Goal: Task Accomplishment & Management: Manage account settings

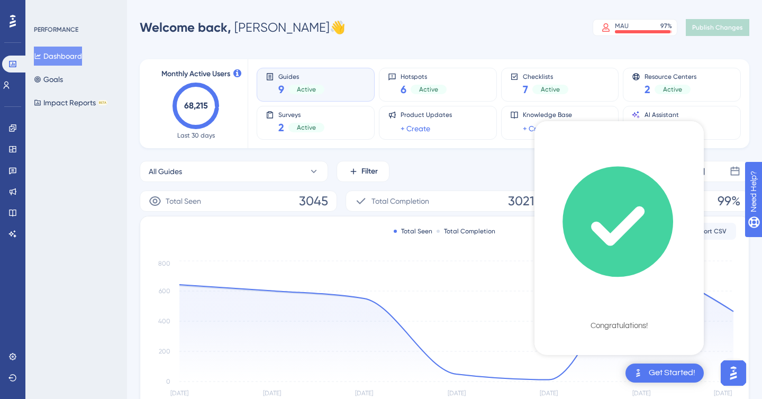
click at [81, 134] on div "PERFORMANCE Dashboard Goals Impact Reports BETA" at bounding box center [76, 199] width 102 height 399
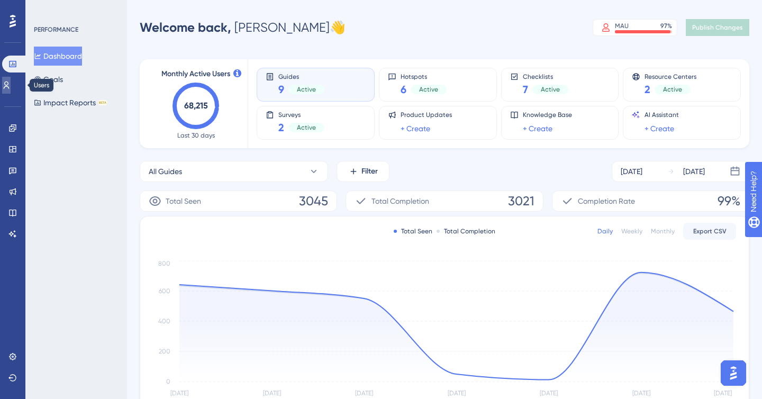
click at [9, 80] on link at bounding box center [6, 85] width 8 height 17
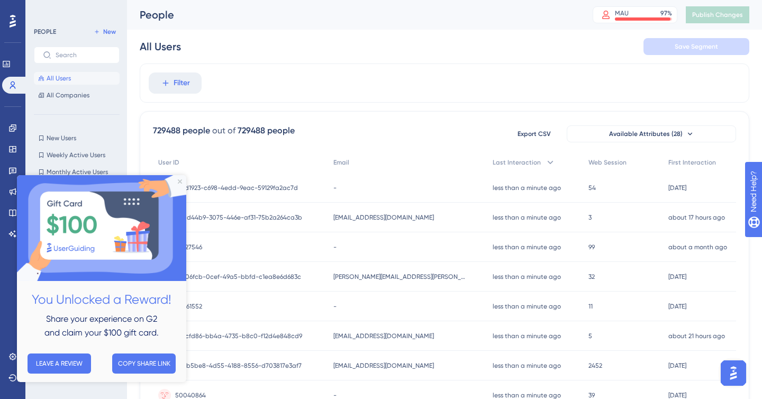
click at [180, 179] on img at bounding box center [101, 228] width 169 height 106
click at [180, 181] on icon "Close Preview" at bounding box center [180, 181] width 4 height 4
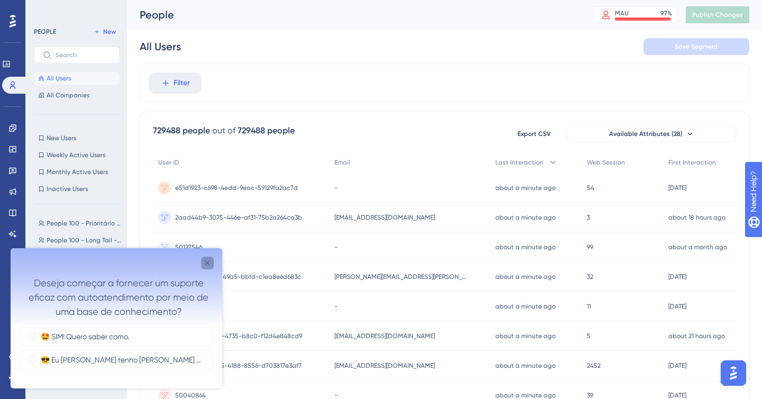
click at [206, 262] on icon "Close survey" at bounding box center [207, 263] width 4 height 4
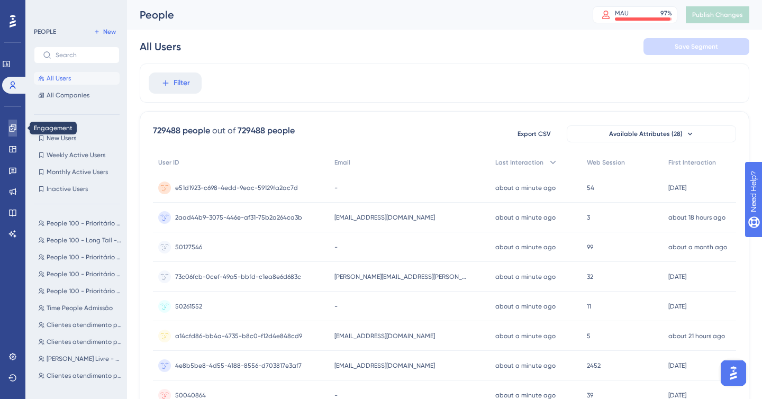
click at [13, 124] on icon at bounding box center [12, 128] width 8 height 8
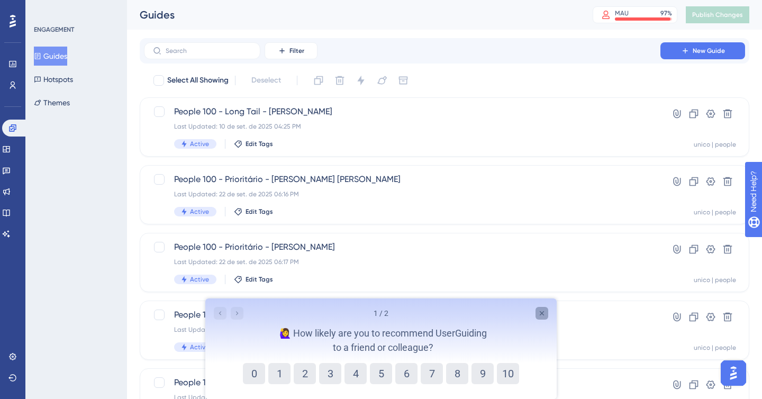
click at [545, 309] on div "Close survey" at bounding box center [542, 313] width 13 height 13
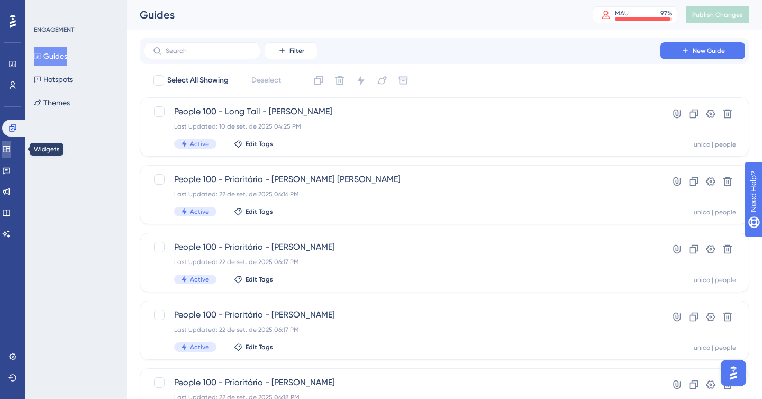
click at [11, 146] on icon at bounding box center [6, 149] width 8 height 8
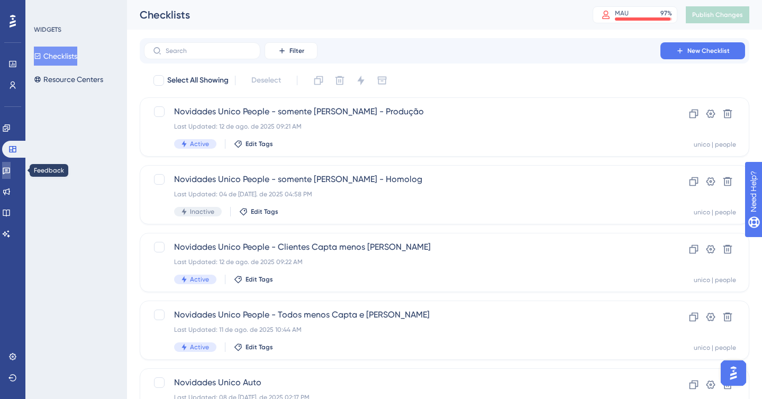
click at [11, 174] on icon at bounding box center [6, 170] width 8 height 8
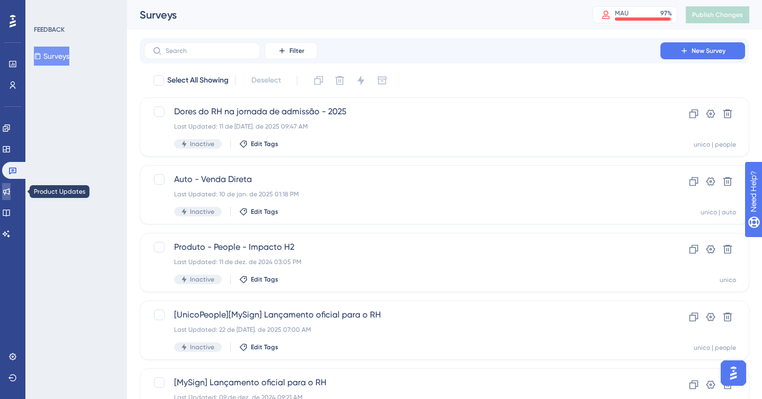
click at [8, 189] on icon at bounding box center [6, 191] width 8 height 8
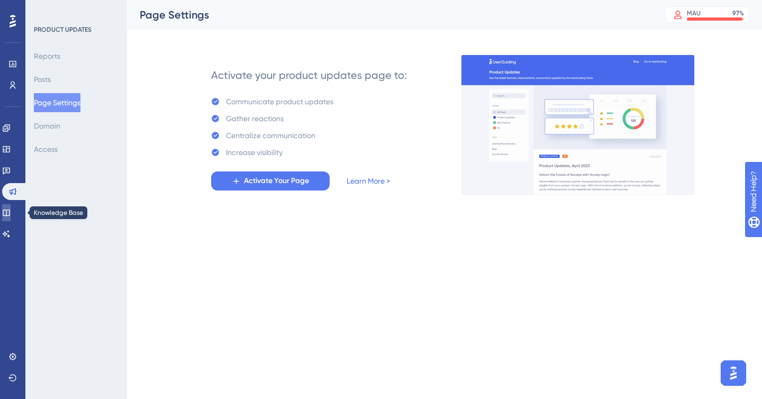
click at [10, 210] on icon at bounding box center [6, 213] width 7 height 7
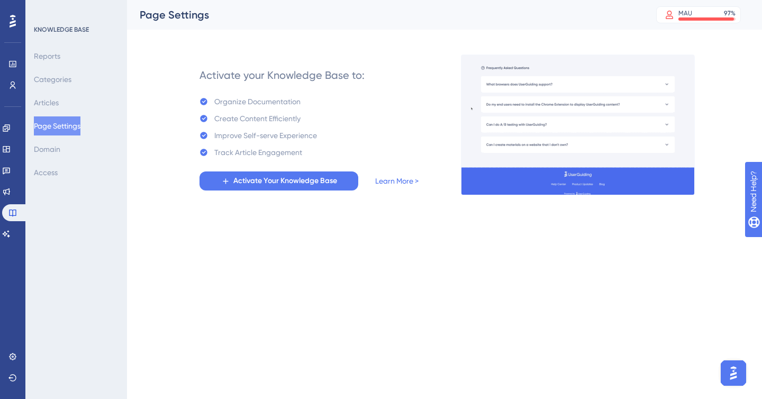
click at [12, 16] on icon at bounding box center [13, 21] width 6 height 13
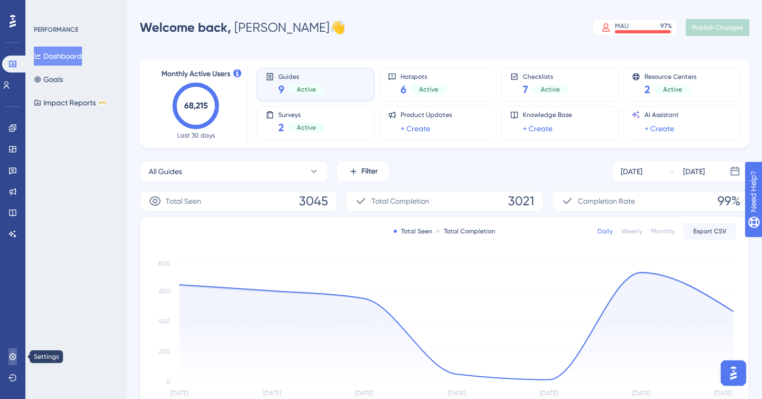
click at [10, 358] on icon at bounding box center [12, 356] width 8 height 8
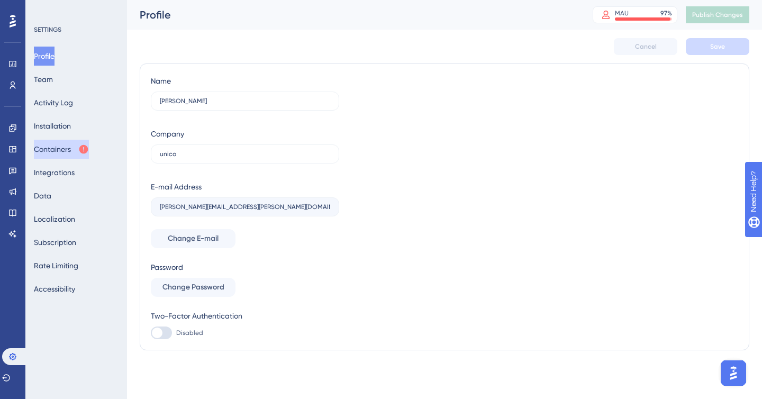
click at [58, 141] on button "Containers" at bounding box center [61, 149] width 55 height 19
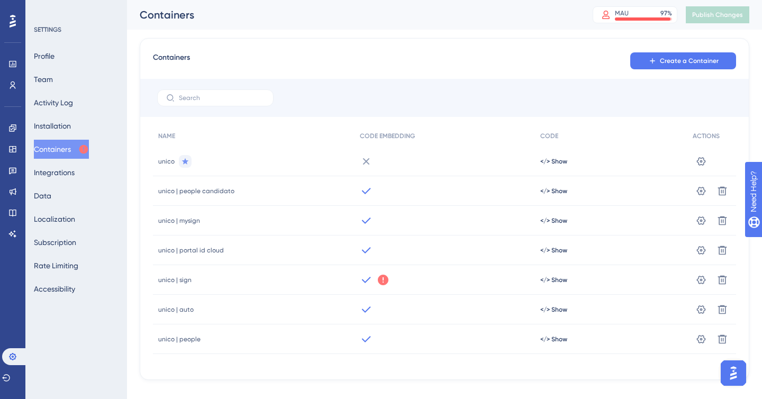
scroll to position [15, 0]
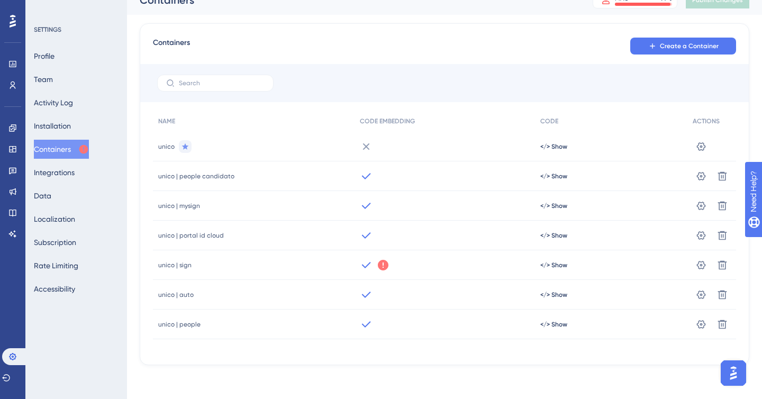
click at [287, 202] on div "unico | mysign" at bounding box center [254, 206] width 202 height 30
click at [189, 227] on div "unico | portal id cloud" at bounding box center [254, 236] width 202 height 30
click at [193, 238] on span "unico | portal id cloud" at bounding box center [191, 235] width 66 height 8
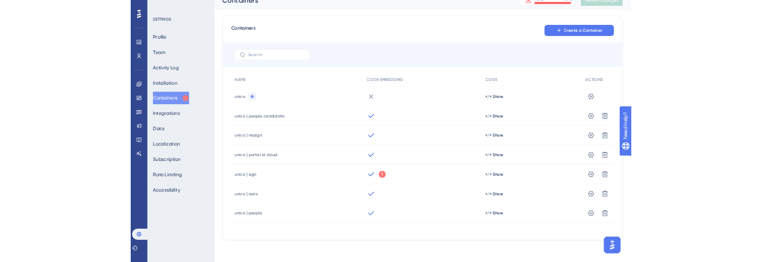
scroll to position [0, 0]
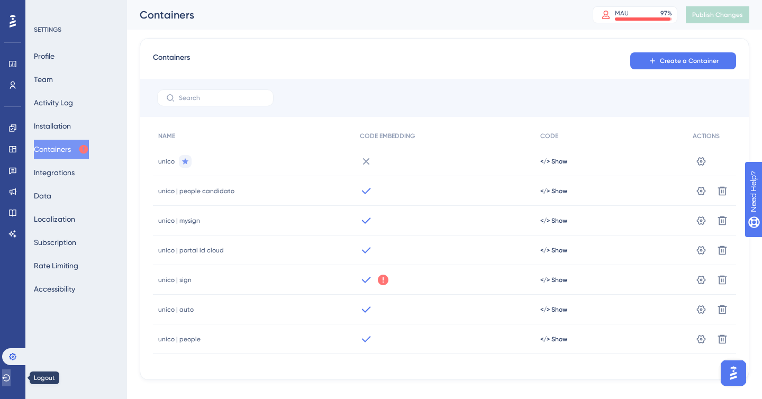
click at [11, 374] on icon at bounding box center [6, 378] width 8 height 8
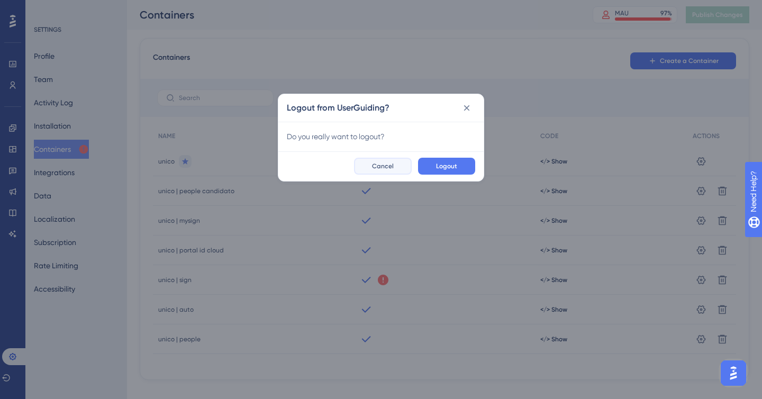
click at [380, 162] on span "Cancel" at bounding box center [383, 166] width 22 height 8
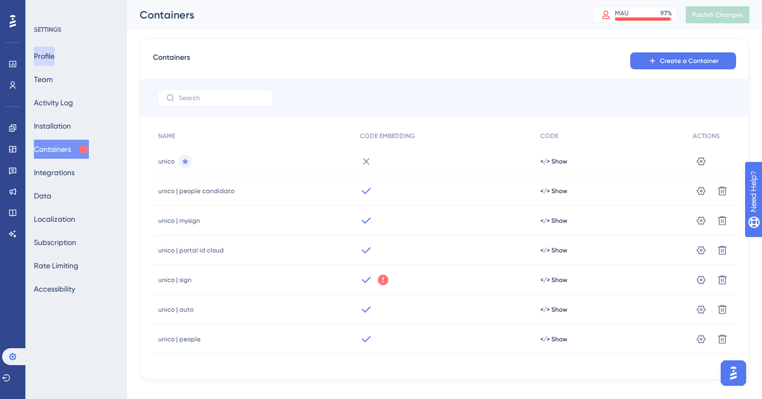
click at [55, 57] on button "Profile" at bounding box center [44, 56] width 21 height 19
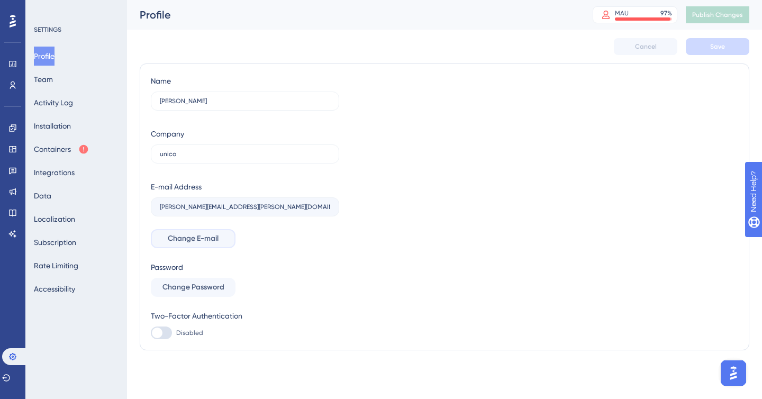
click at [187, 240] on span "Change E-mail" at bounding box center [193, 238] width 51 height 13
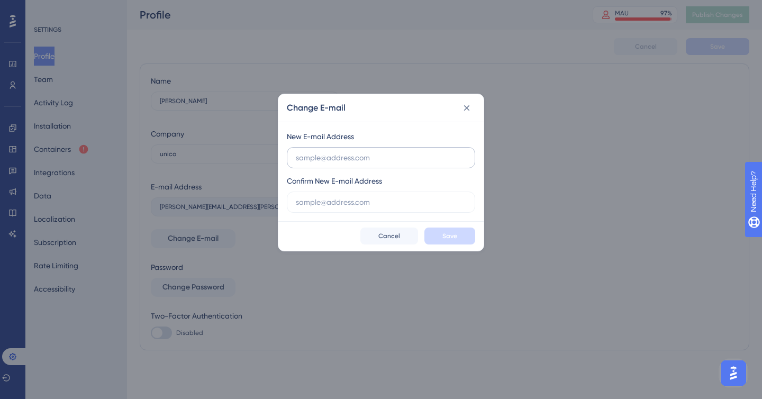
click at [348, 160] on input "text" at bounding box center [381, 158] width 170 height 12
type input "[EMAIL_ADDRESS][DOMAIN_NAME]"
click at [308, 204] on input "text" at bounding box center [381, 202] width 170 height 12
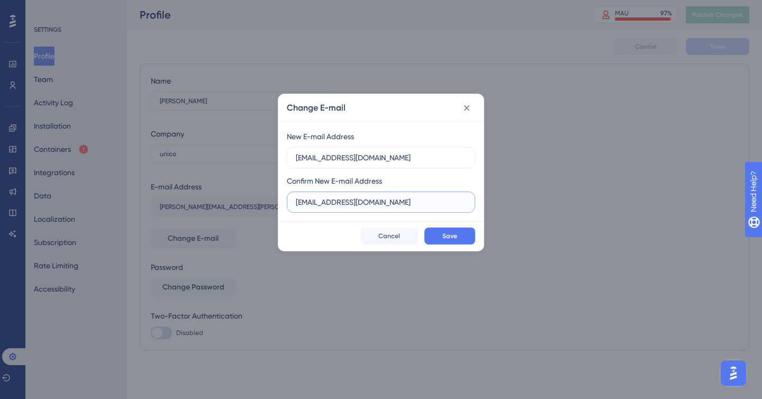
type input "[EMAIL_ADDRESS][DOMAIN_NAME]"
click at [432, 229] on button "Save" at bounding box center [449, 236] width 51 height 17
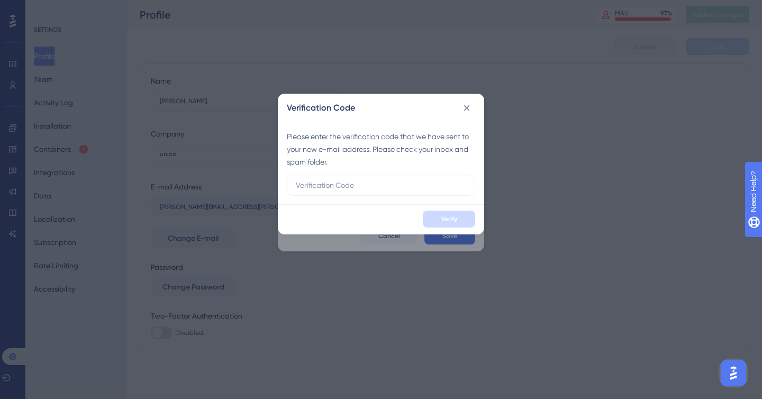
click at [457, 32] on div "Verification Code Please enter the verification code that we have sent to your …" at bounding box center [381, 199] width 762 height 399
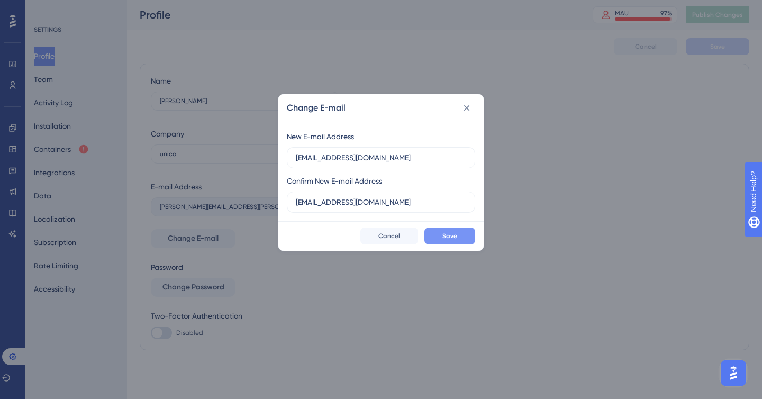
click at [451, 243] on button "Save" at bounding box center [449, 236] width 51 height 17
click at [470, 102] on button at bounding box center [466, 107] width 17 height 17
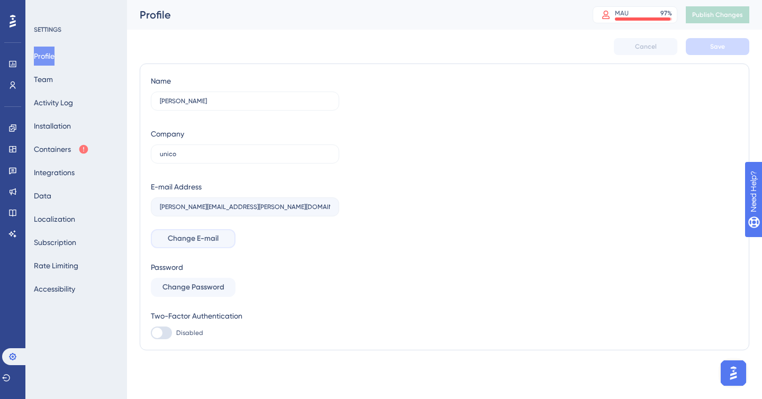
click at [198, 243] on span "Change E-mail" at bounding box center [193, 238] width 51 height 13
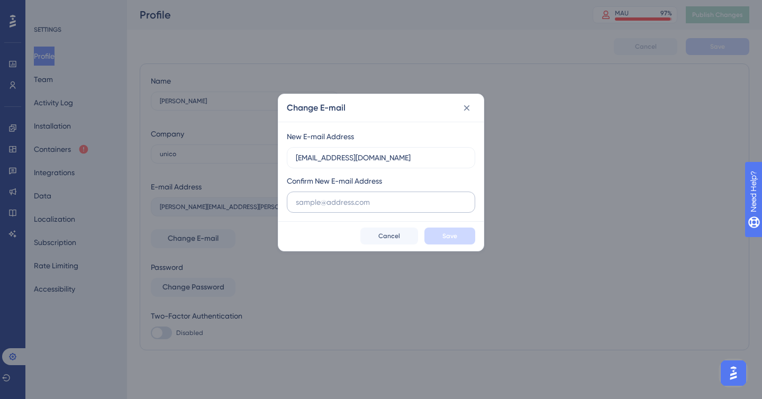
type input "[EMAIL_ADDRESS][DOMAIN_NAME]"
click at [314, 201] on input "text" at bounding box center [381, 202] width 170 height 12
type input "[EMAIL_ADDRESS][DOMAIN_NAME]"
click at [439, 231] on button "Save" at bounding box center [449, 236] width 51 height 17
click at [461, 228] on button "Save" at bounding box center [449, 236] width 51 height 17
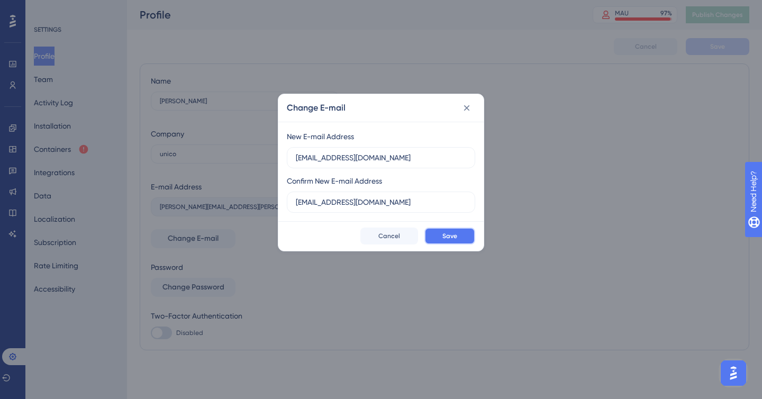
click at [461, 228] on button "Save" at bounding box center [449, 236] width 51 height 17
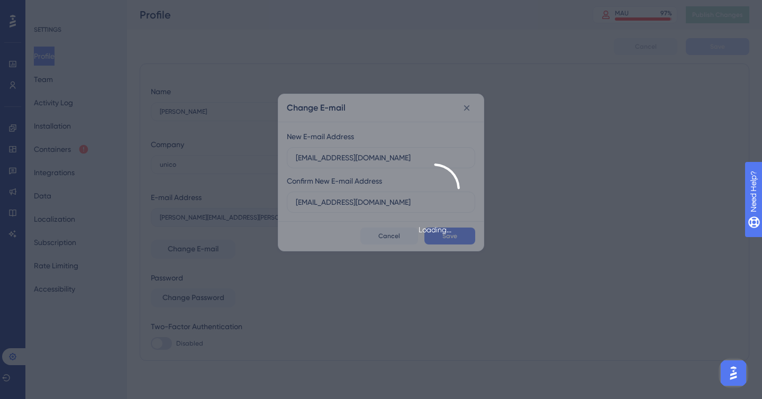
click at [461, 228] on div "Loading..." at bounding box center [434, 200] width 656 height 73
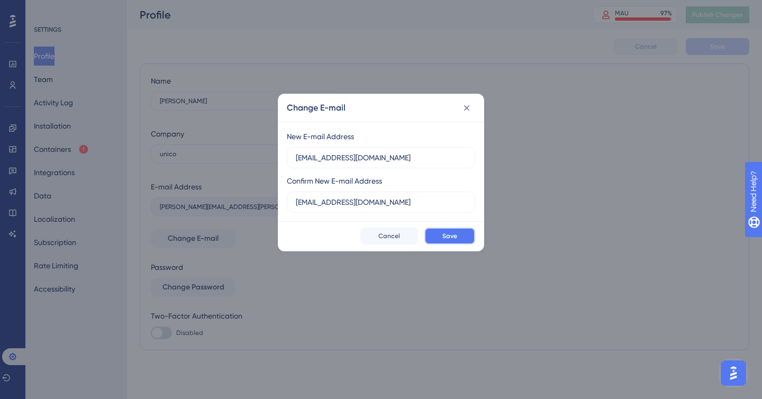
click at [461, 228] on button "Save" at bounding box center [449, 236] width 51 height 17
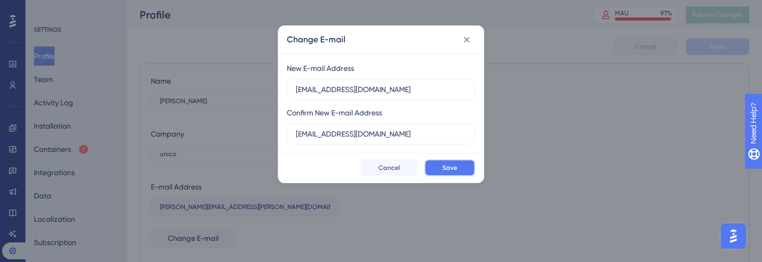
click at [436, 168] on button "Save" at bounding box center [449, 167] width 51 height 17
click at [467, 39] on icon at bounding box center [466, 39] width 11 height 11
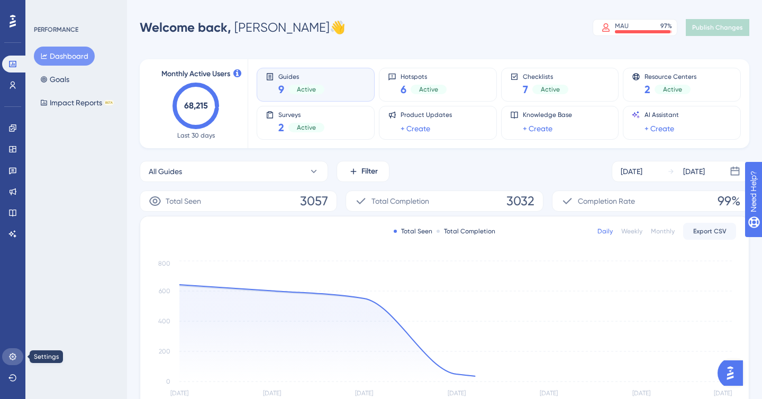
click at [13, 358] on icon at bounding box center [12, 356] width 8 height 8
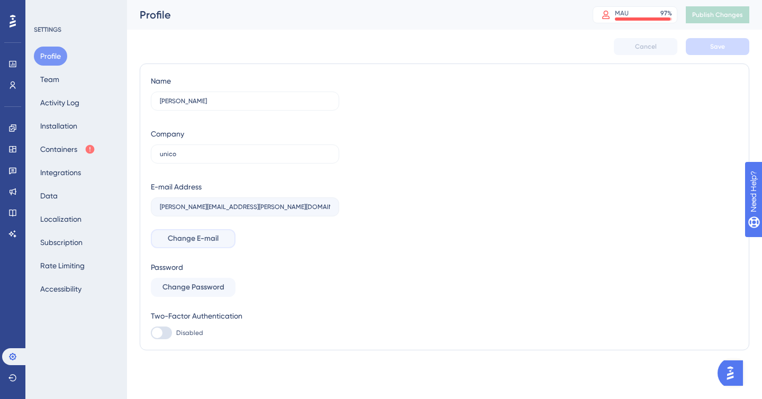
click at [200, 234] on span "Change E-mail" at bounding box center [193, 238] width 51 height 13
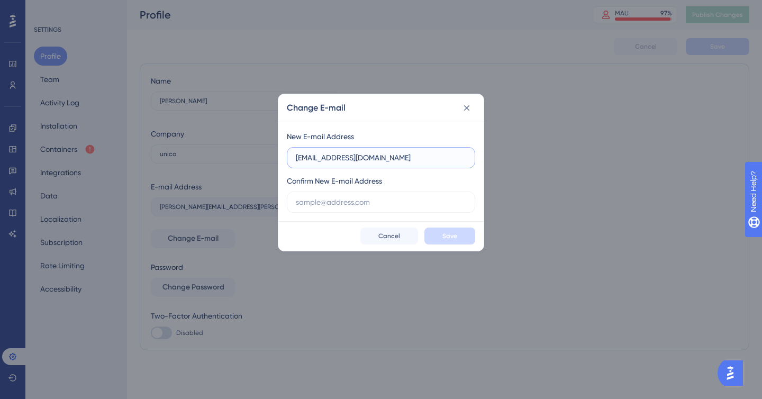
type input "[EMAIL_ADDRESS][DOMAIN_NAME]"
click at [448, 236] on span "Save" at bounding box center [449, 236] width 15 height 8
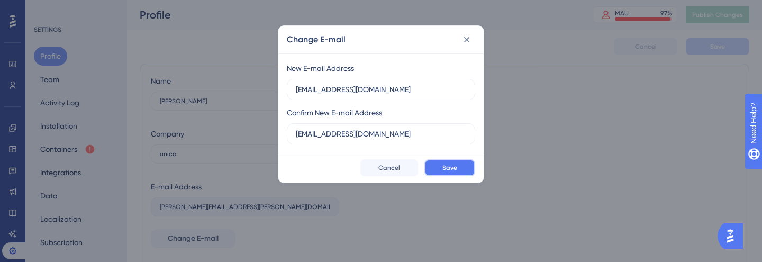
click at [456, 166] on span "Save" at bounding box center [449, 168] width 15 height 8
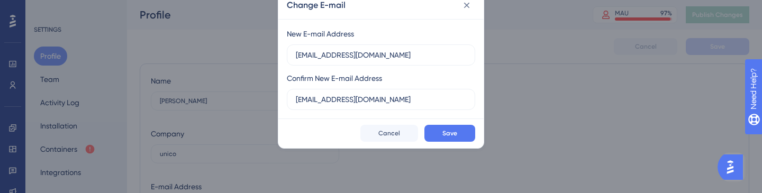
click at [412, 77] on div "Confirm New E-mail Address anneliseschulzz@gmail.com" at bounding box center [381, 91] width 188 height 38
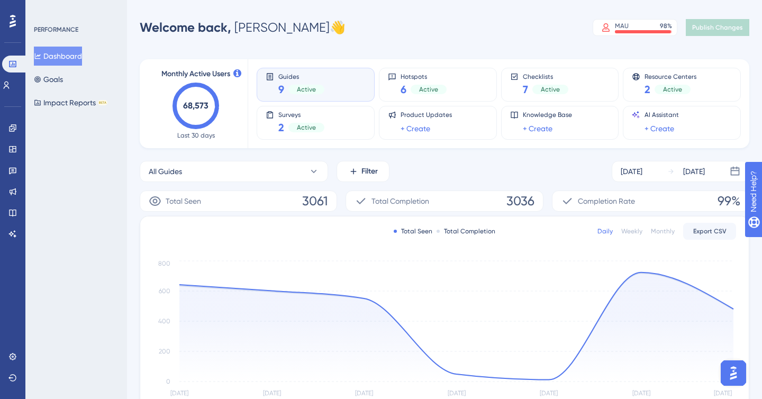
click at [240, 40] on div "Performance Users Engagement Widgets Feedback Product Updates Knowledge Base AI…" at bounding box center [444, 342] width 635 height 651
click at [12, 352] on link at bounding box center [12, 356] width 8 height 17
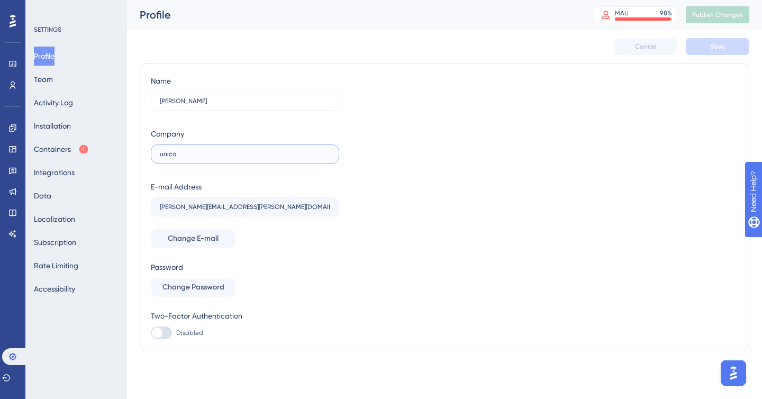
click at [174, 153] on input "unico" at bounding box center [245, 153] width 170 height 7
click at [232, 211] on label "[PERSON_NAME][EMAIL_ADDRESS][PERSON_NAME][DOMAIN_NAME]" at bounding box center [245, 206] width 188 height 19
click at [220, 237] on button "Change E-mail" at bounding box center [193, 238] width 85 height 19
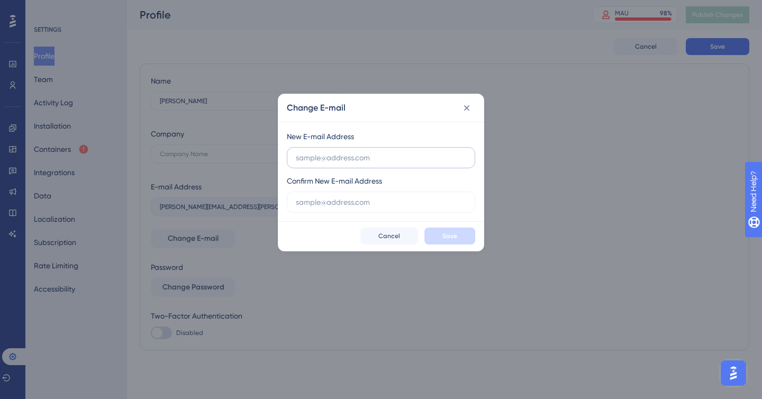
click at [333, 164] on label at bounding box center [381, 157] width 188 height 21
click at [333, 164] on input "text" at bounding box center [381, 158] width 170 height 12
type input "[EMAIL_ADDRESS][DOMAIN_NAME]"
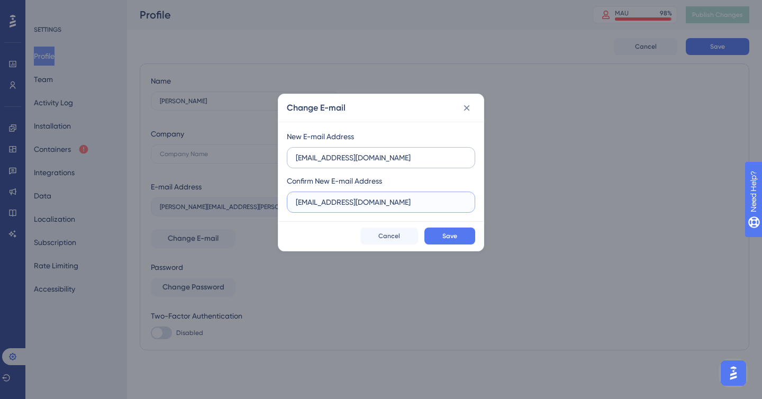
type input "[EMAIL_ADDRESS][DOMAIN_NAME]"
click at [467, 106] on icon at bounding box center [466, 108] width 11 height 11
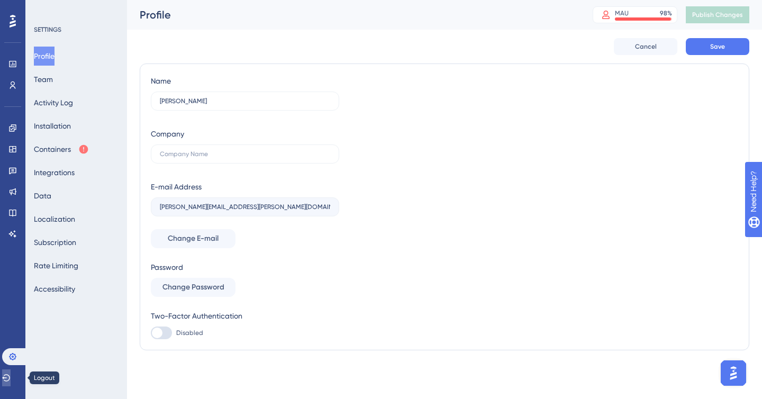
click at [11, 379] on icon at bounding box center [6, 378] width 8 height 8
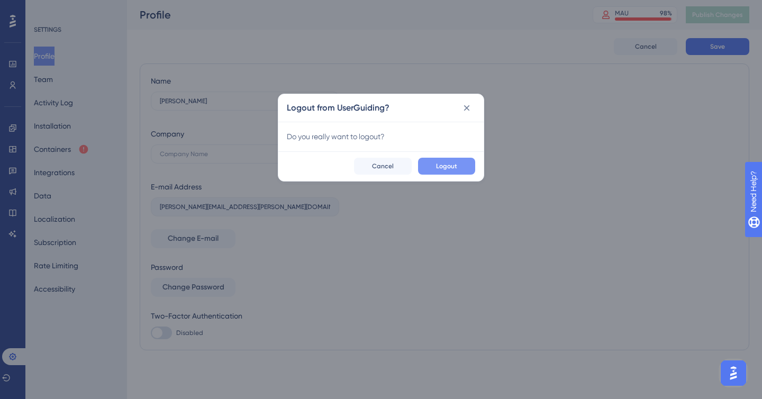
click at [432, 170] on button "Logout" at bounding box center [446, 166] width 57 height 17
